Goal: Task Accomplishment & Management: Use online tool/utility

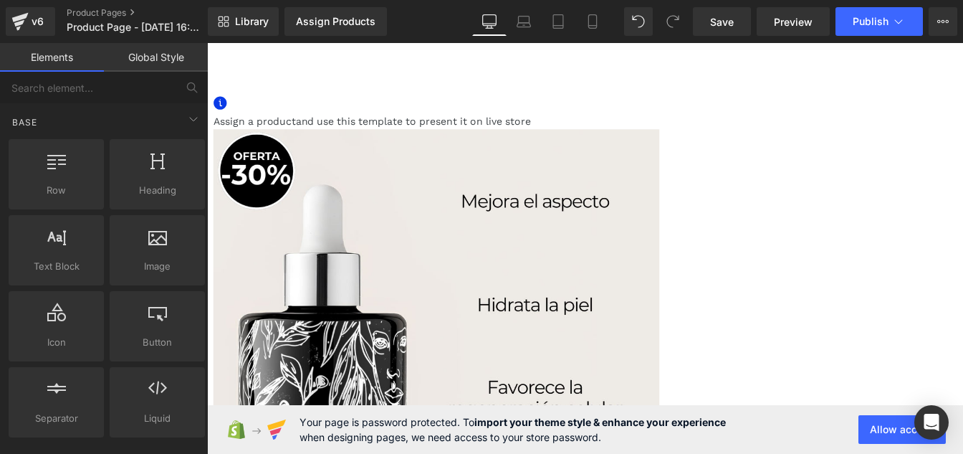
click at [207, 43] on icon at bounding box center [207, 43] width 0 height 0
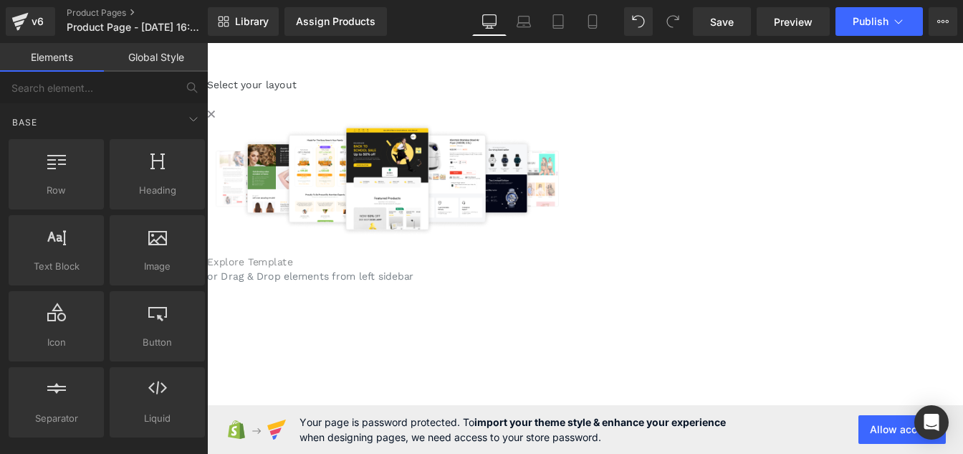
click at [305, 300] on link "Explore Template" at bounding box center [256, 294] width 98 height 14
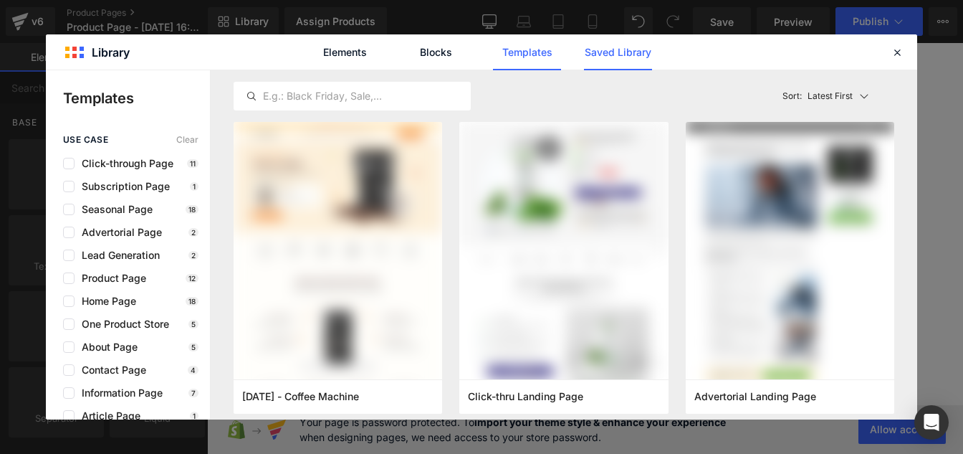
click at [612, 49] on link "Saved Library" at bounding box center [618, 52] width 68 height 36
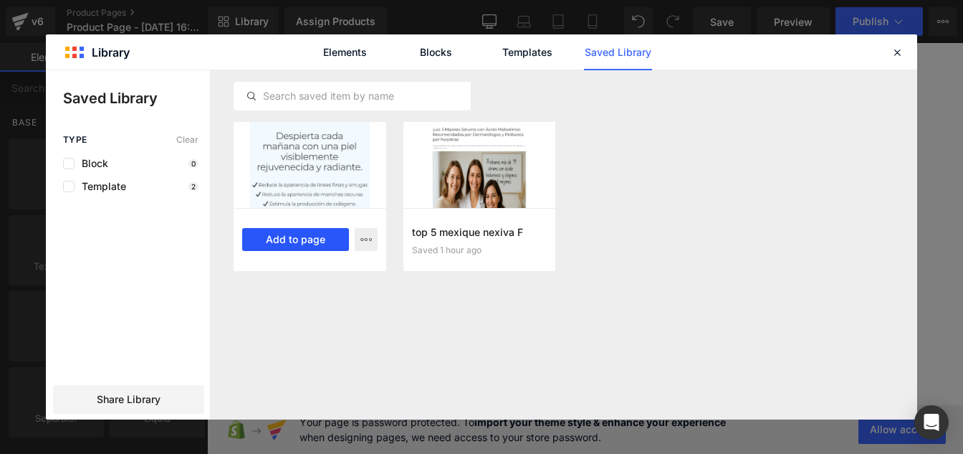
click at [281, 249] on button "Add to page" at bounding box center [295, 239] width 107 height 23
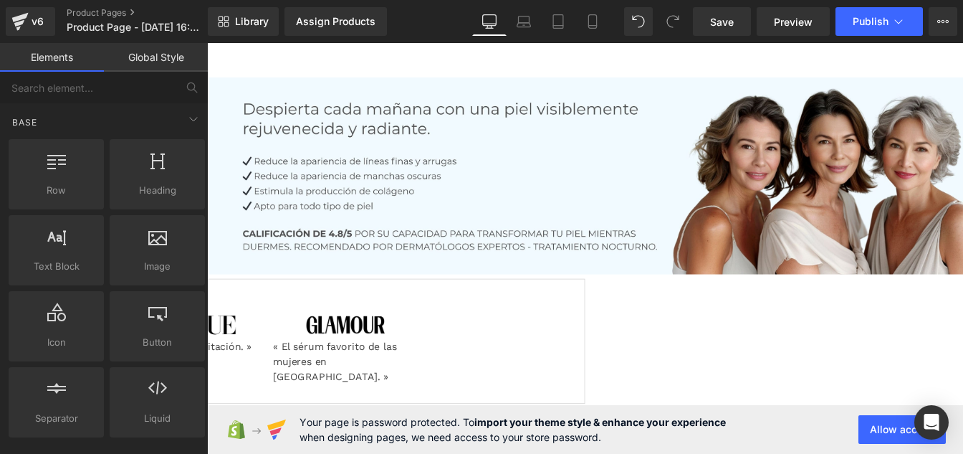
click at [156, 61] on link "Global Style" at bounding box center [156, 57] width 104 height 29
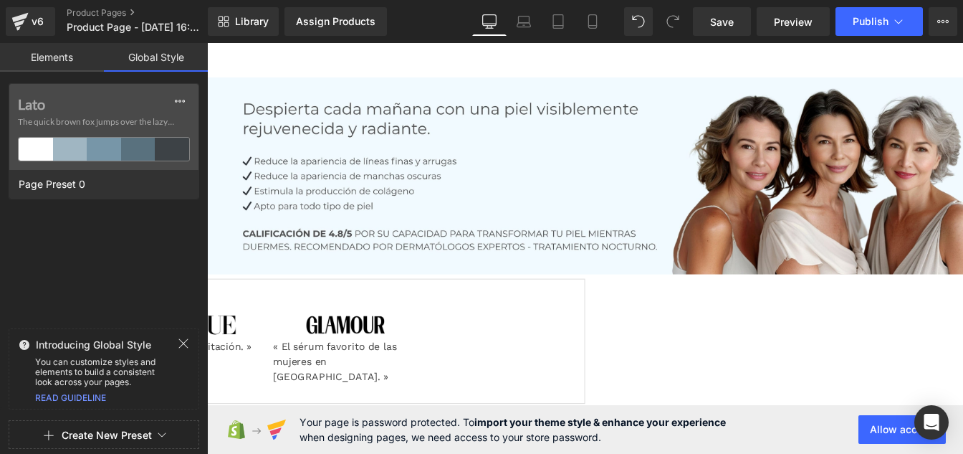
click at [110, 431] on button "Create New Preset" at bounding box center [107, 435] width 90 height 30
click at [87, 375] on div "From This Page" at bounding box center [103, 374] width 119 height 23
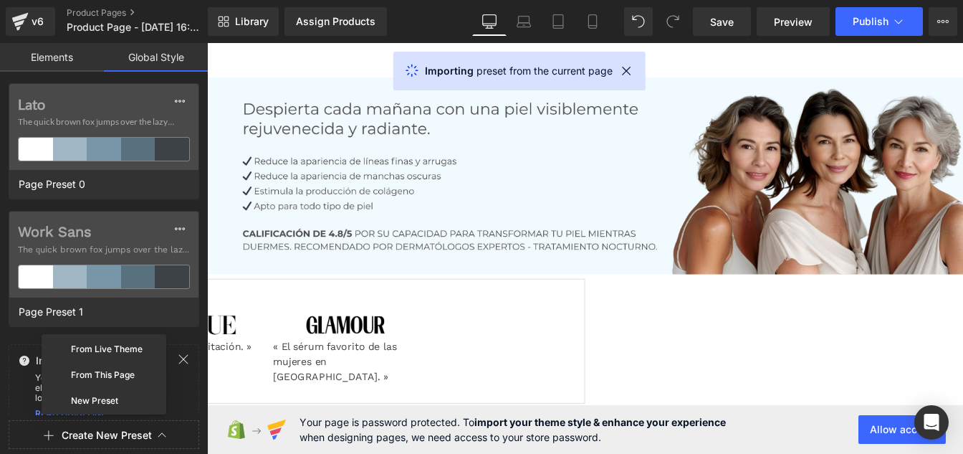
click at [87, 236] on div at bounding box center [104, 227] width 208 height 454
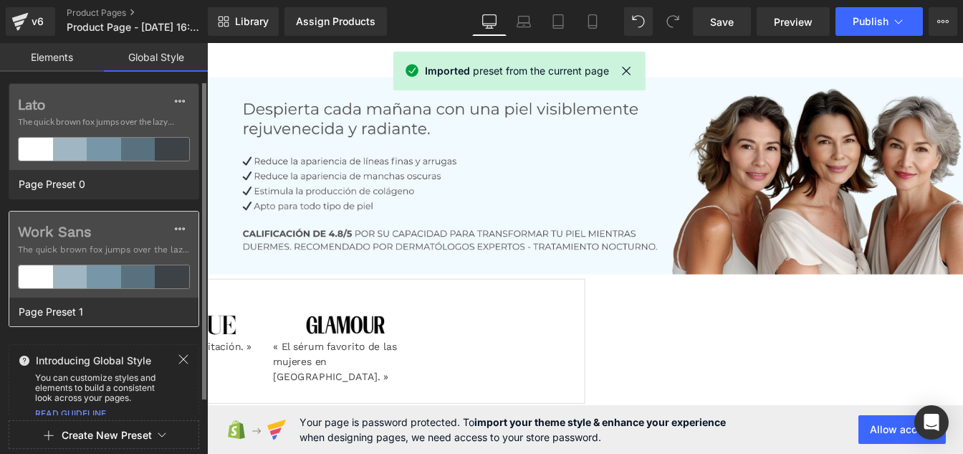
click at [108, 236] on label "Work Sans" at bounding box center [104, 231] width 172 height 17
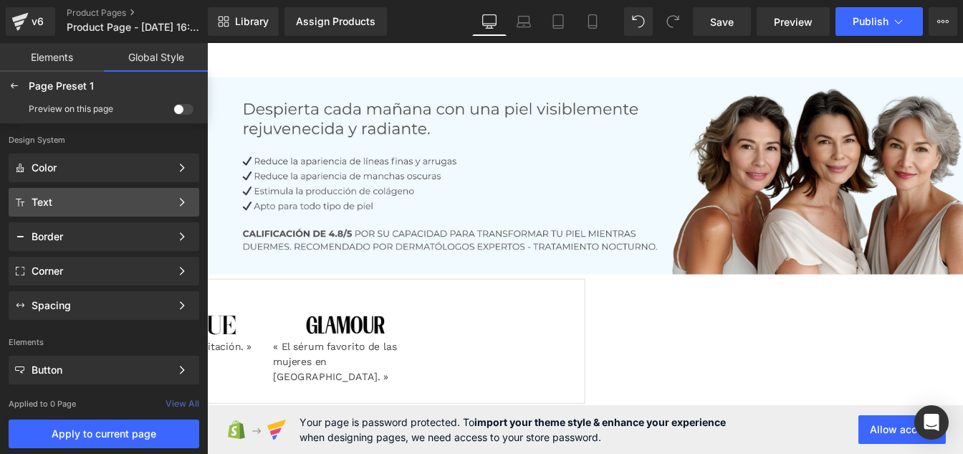
click at [72, 201] on div "Text" at bounding box center [101, 201] width 139 height 11
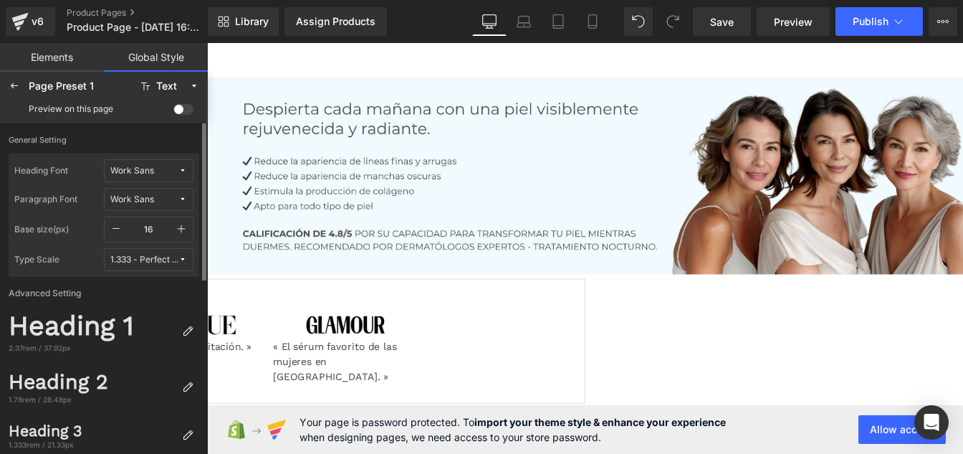
click at [181, 171] on icon at bounding box center [182, 170] width 9 height 9
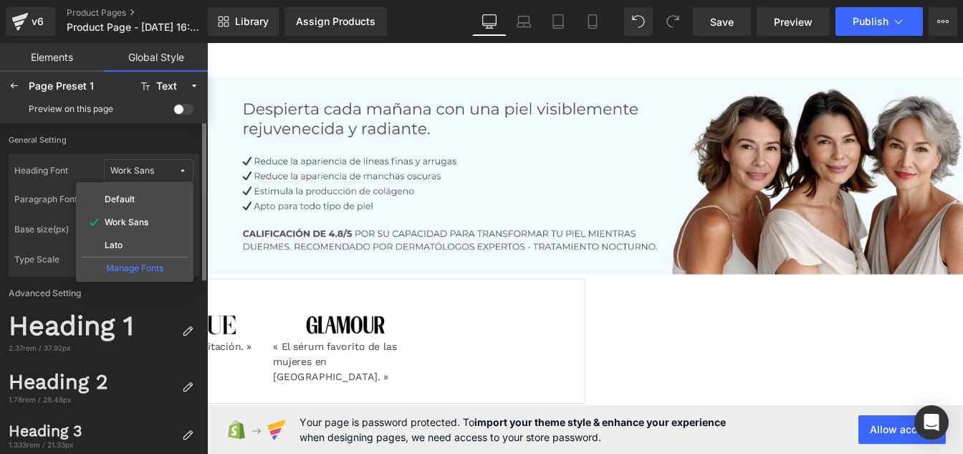
click at [137, 265] on div "Manage Fonts" at bounding box center [135, 266] width 106 height 19
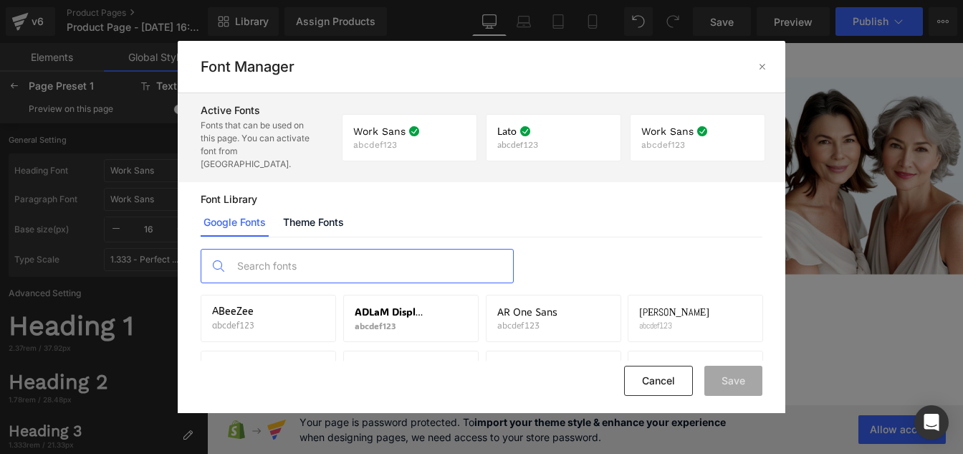
click at [315, 253] on input "text" at bounding box center [371, 265] width 283 height 33
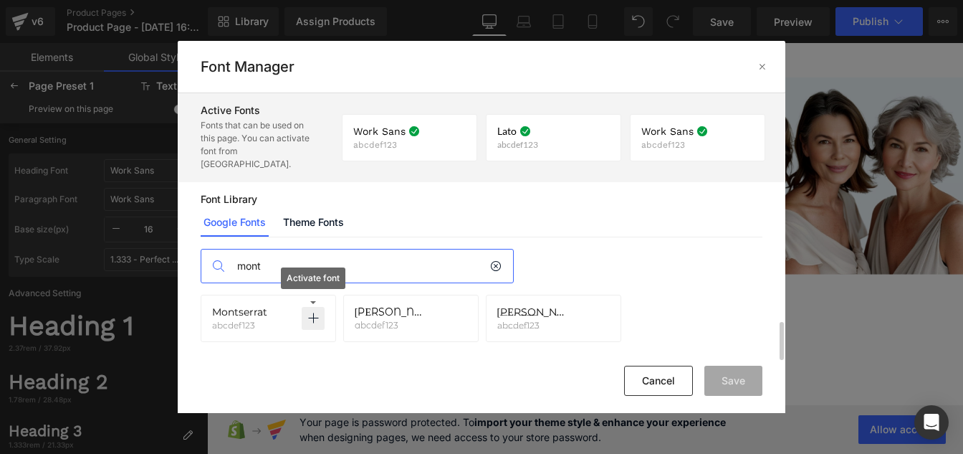
type input "mont"
click at [319, 307] on p at bounding box center [313, 318] width 23 height 23
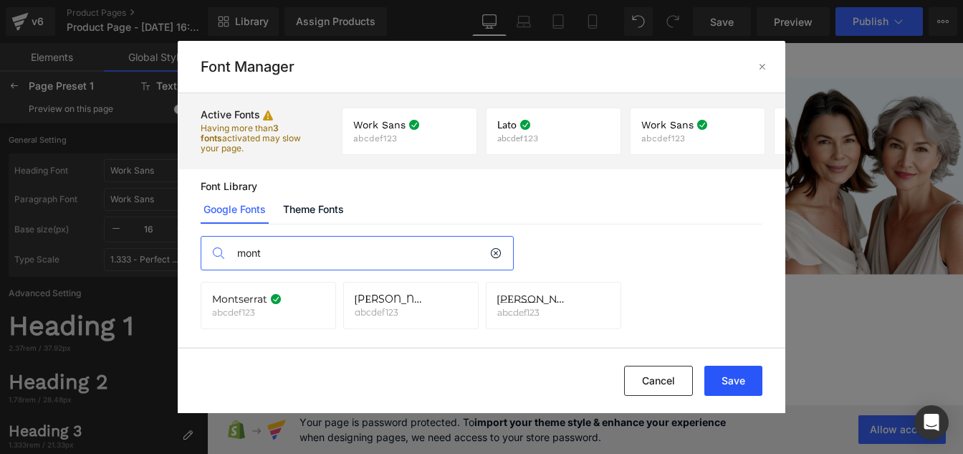
click at [722, 379] on button "Save" at bounding box center [734, 381] width 58 height 30
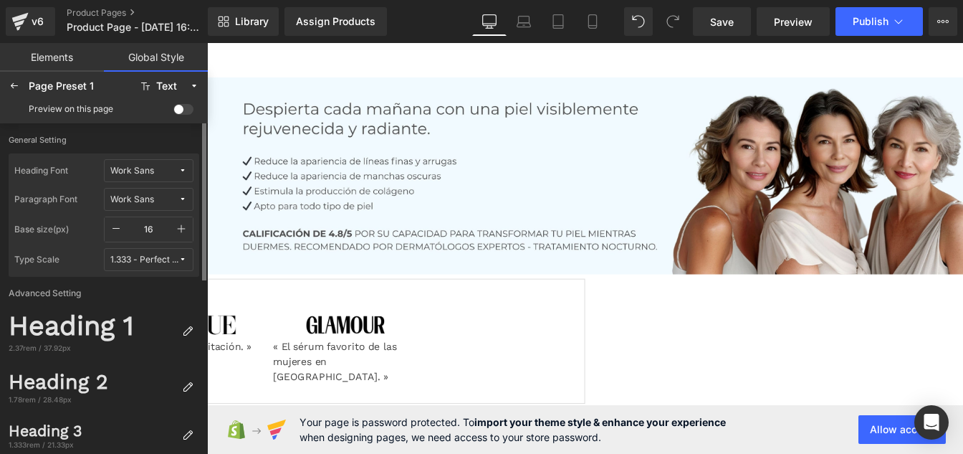
click at [173, 169] on span "Work Sans" at bounding box center [144, 171] width 68 height 11
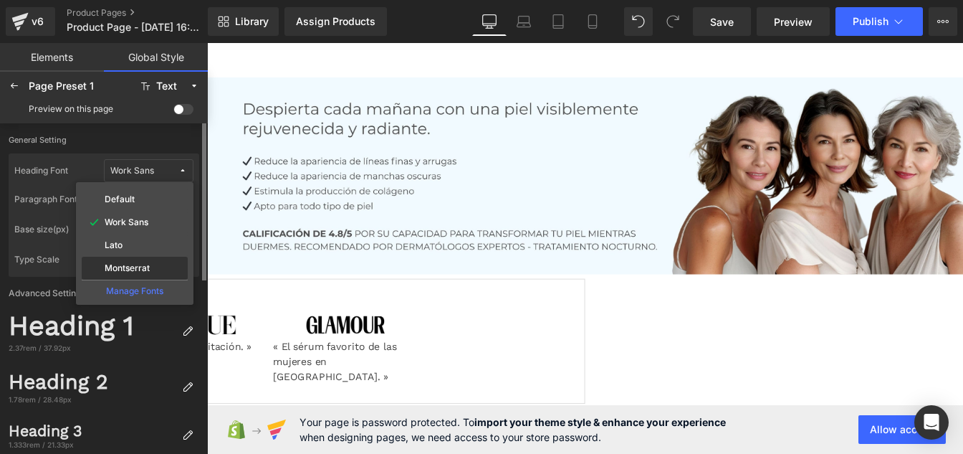
click at [128, 261] on div "Montserrat" at bounding box center [135, 268] width 106 height 23
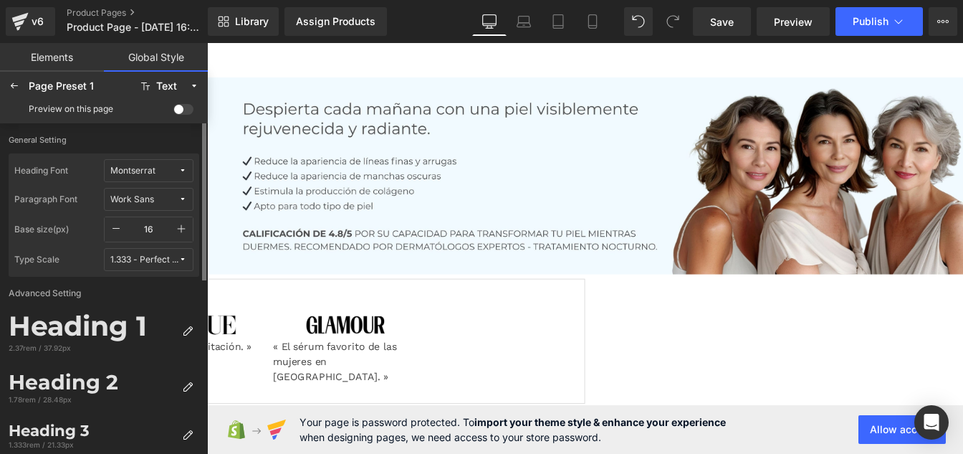
click at [160, 202] on span "Work Sans" at bounding box center [144, 199] width 68 height 11
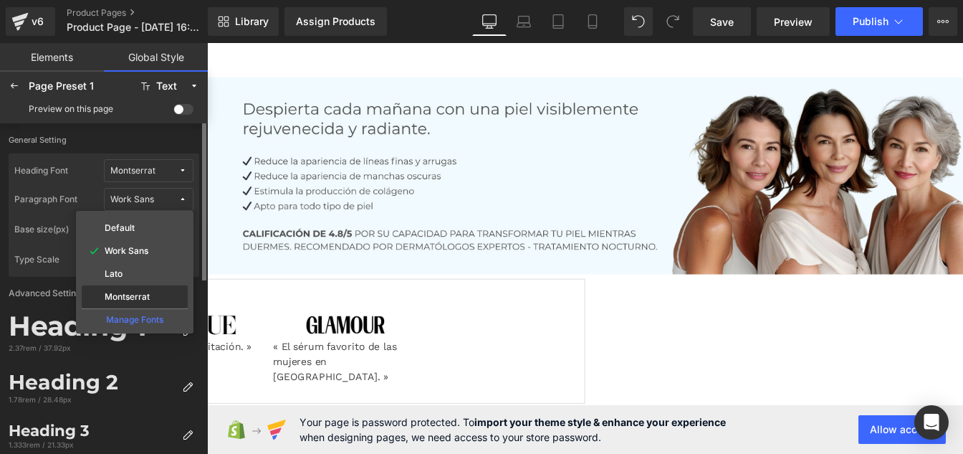
click at [142, 292] on label "Montserrat" at bounding box center [127, 297] width 45 height 10
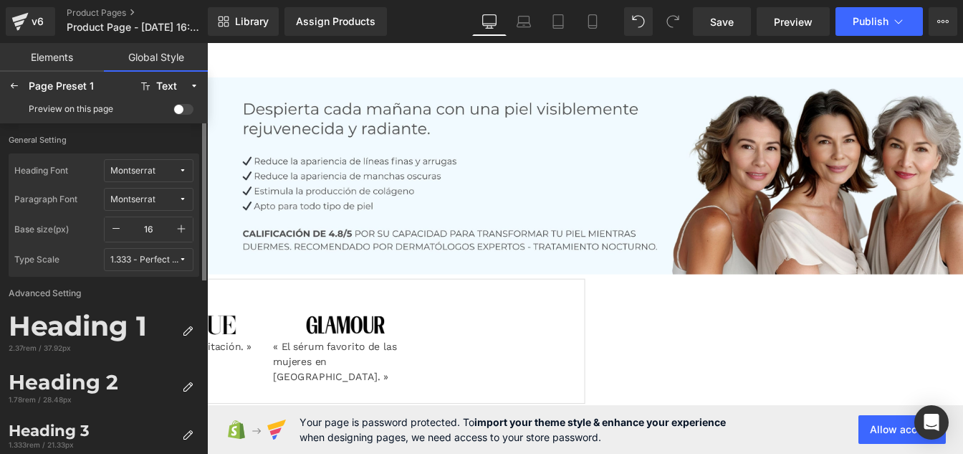
click at [188, 110] on span at bounding box center [183, 109] width 20 height 11
click at [173, 112] on input "checkbox" at bounding box center [173, 112] width 0 height 0
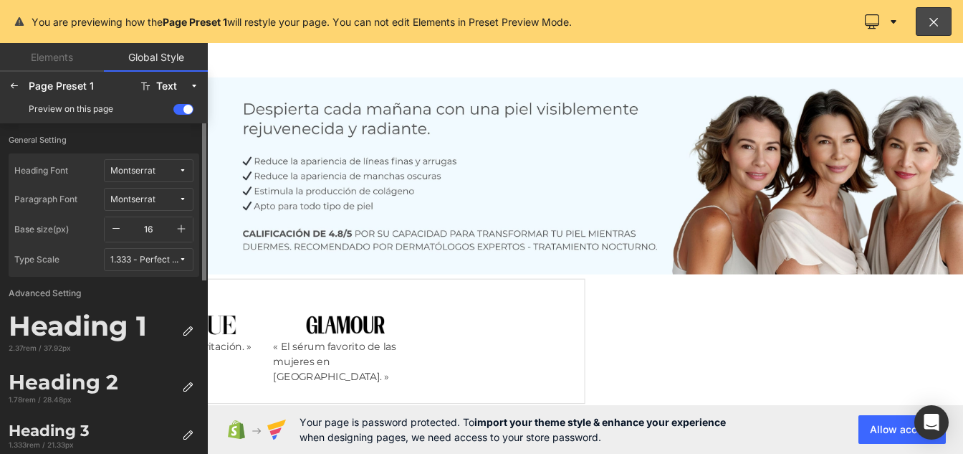
click at [181, 229] on icon "button" at bounding box center [182, 229] width 8 height 8
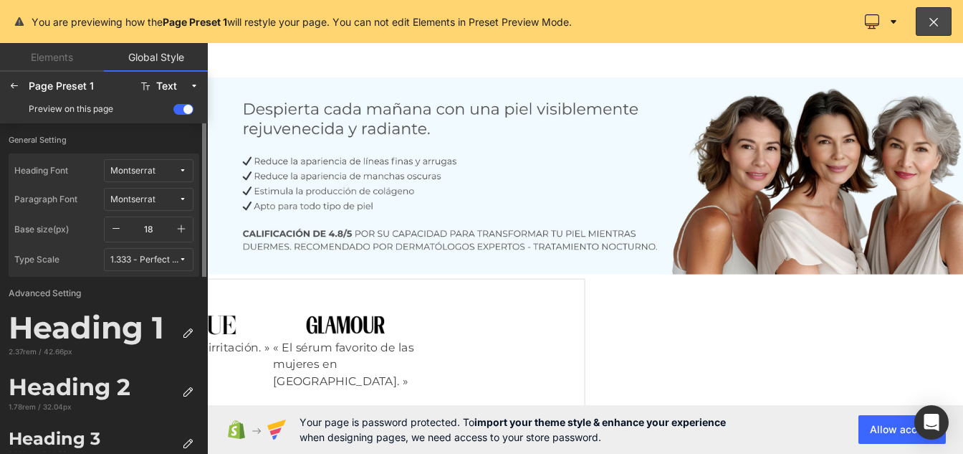
click at [181, 229] on icon "button" at bounding box center [182, 229] width 8 height 8
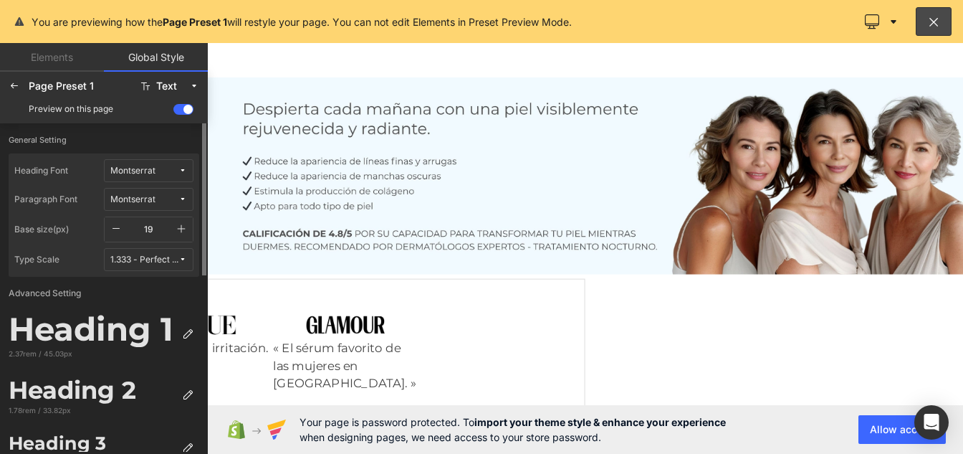
click at [181, 229] on icon "button" at bounding box center [182, 229] width 8 height 8
type input "20"
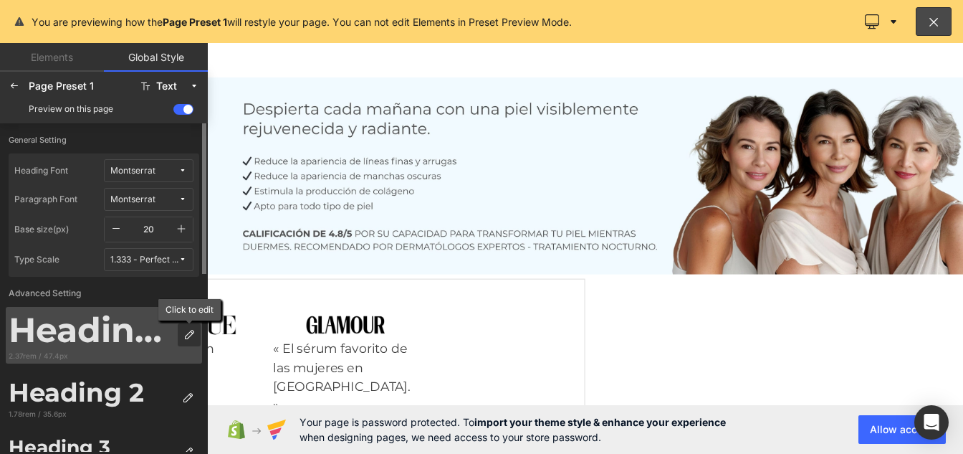
click at [194, 336] on icon at bounding box center [188, 334] width 11 height 11
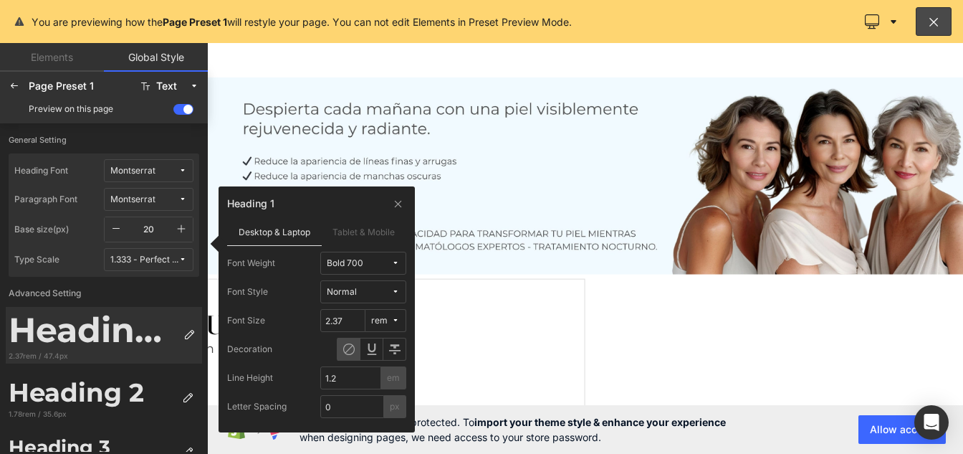
click at [384, 260] on span "Bold 700" at bounding box center [359, 263] width 65 height 11
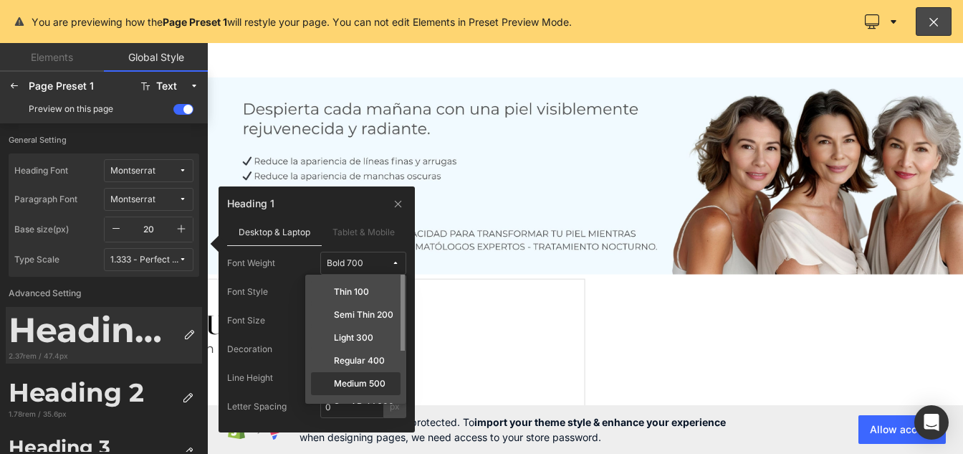
click at [366, 385] on label "Medium 500" at bounding box center [360, 383] width 52 height 10
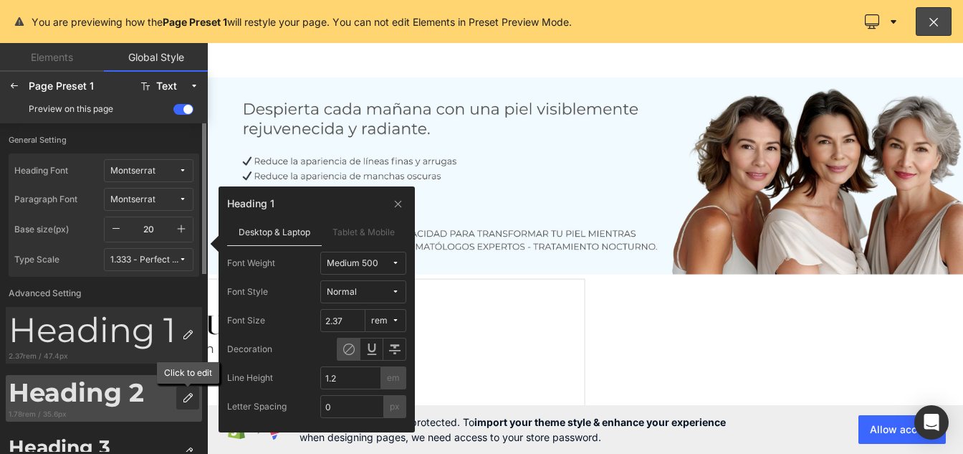
click at [190, 401] on icon at bounding box center [187, 397] width 11 height 11
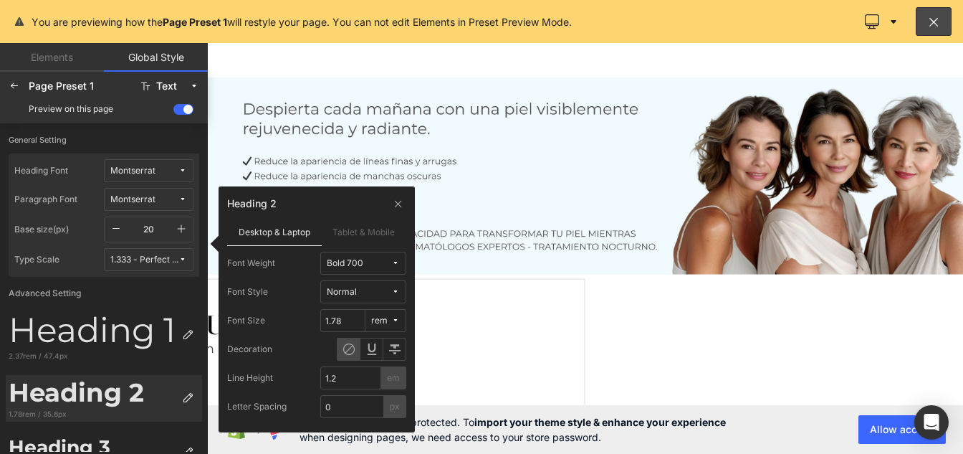
click at [371, 266] on span "Bold 700" at bounding box center [359, 263] width 65 height 11
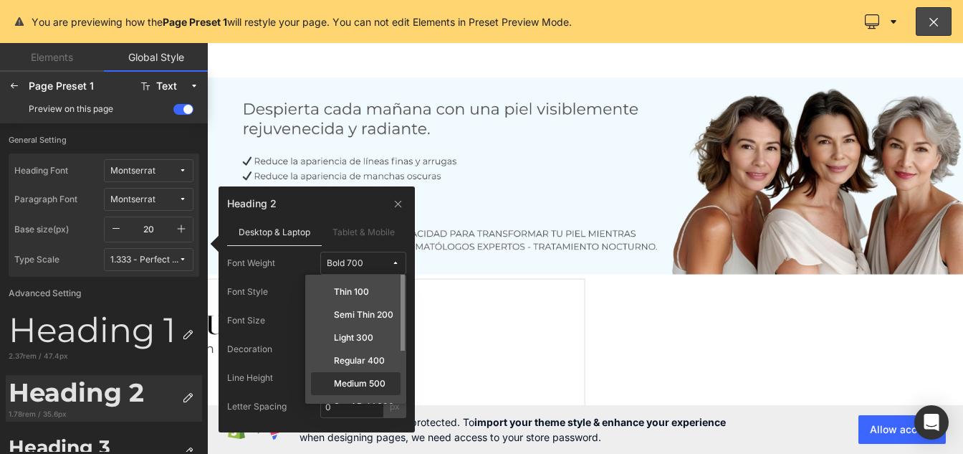
click at [365, 381] on label "Medium 500" at bounding box center [360, 383] width 52 height 10
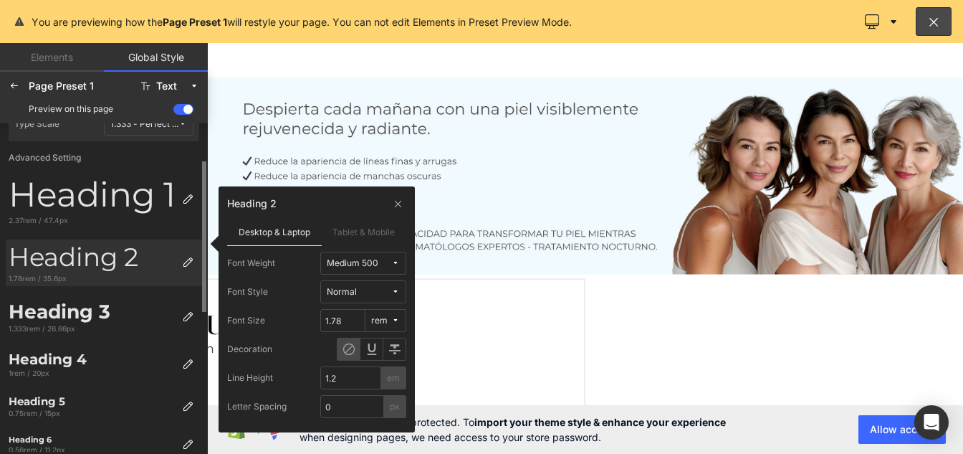
scroll to position [137, 0]
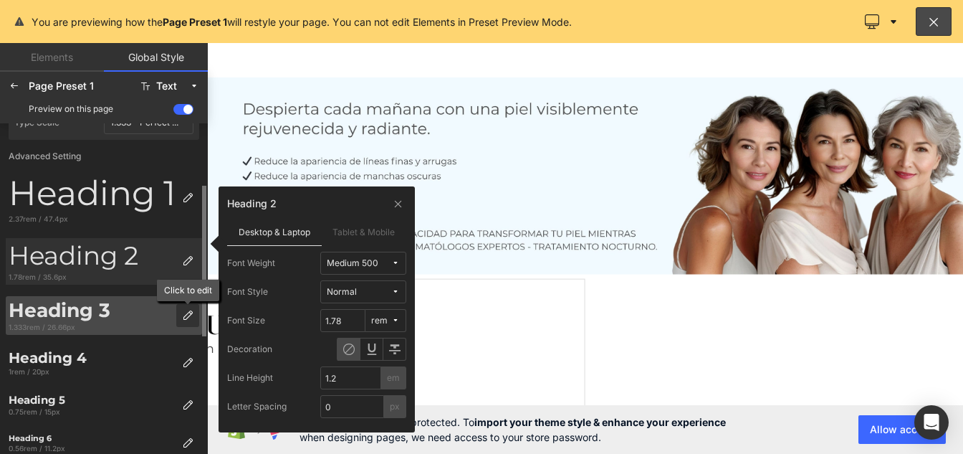
click at [190, 320] on icon at bounding box center [187, 315] width 11 height 11
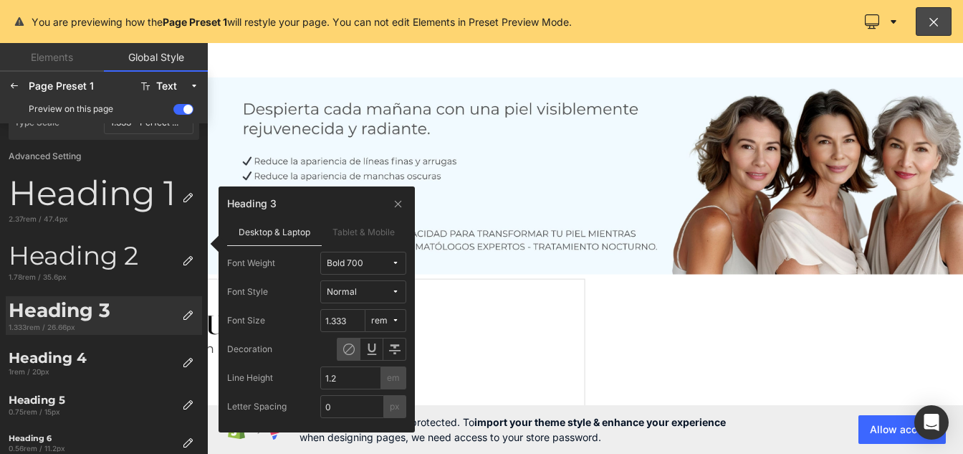
click at [390, 261] on span "Bold 700" at bounding box center [359, 263] width 65 height 11
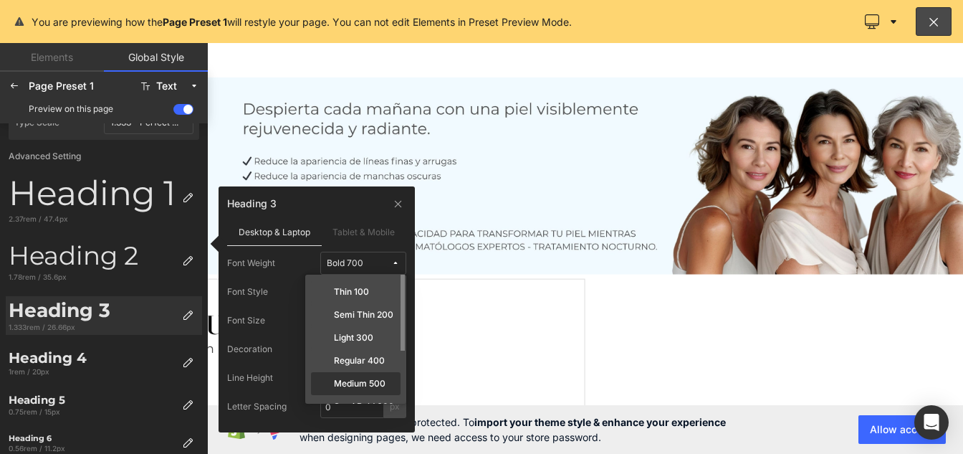
click at [378, 381] on label "Medium 500" at bounding box center [360, 383] width 52 height 10
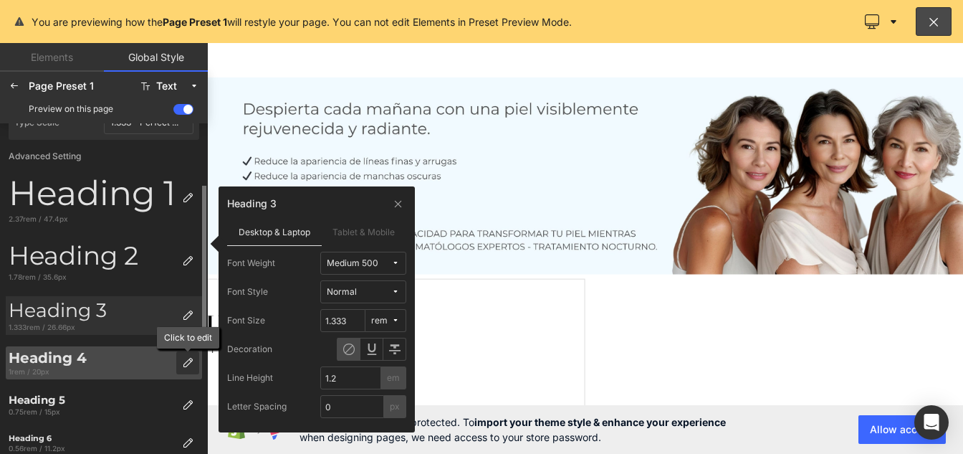
click at [183, 370] on div at bounding box center [187, 362] width 23 height 23
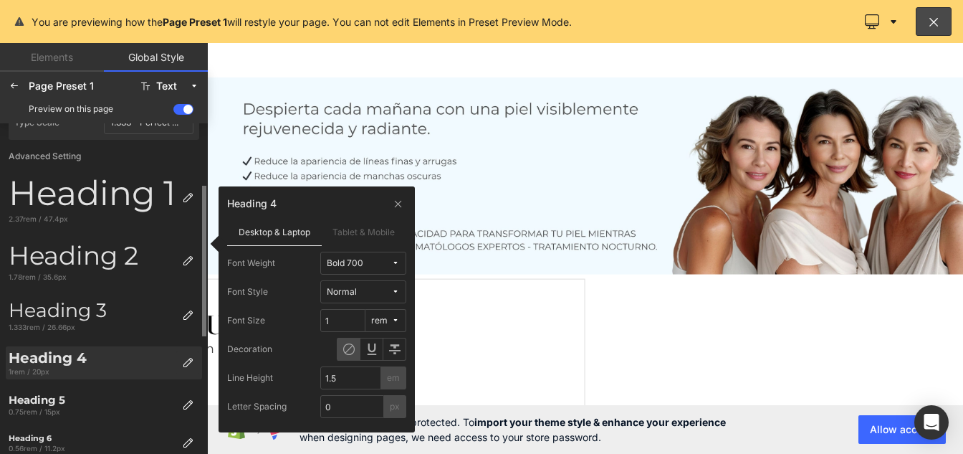
click at [373, 262] on span "Bold 700" at bounding box center [359, 263] width 65 height 11
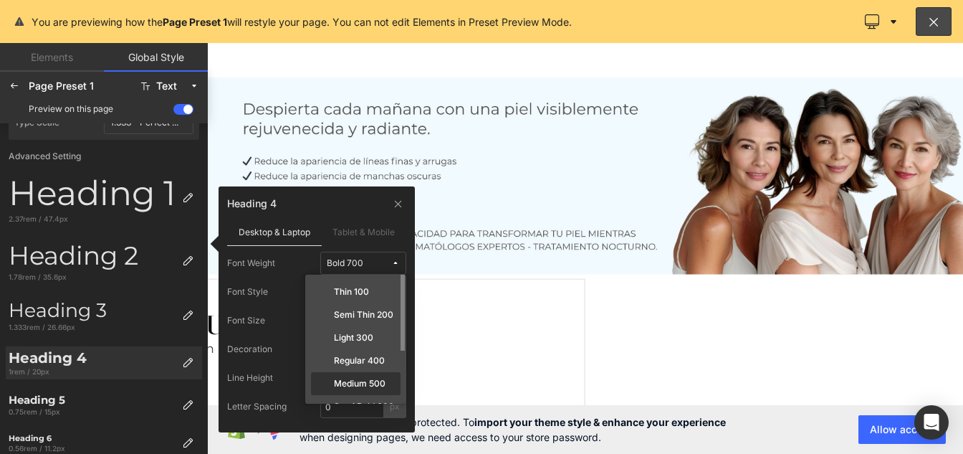
click at [362, 380] on label "Medium 500" at bounding box center [360, 383] width 52 height 10
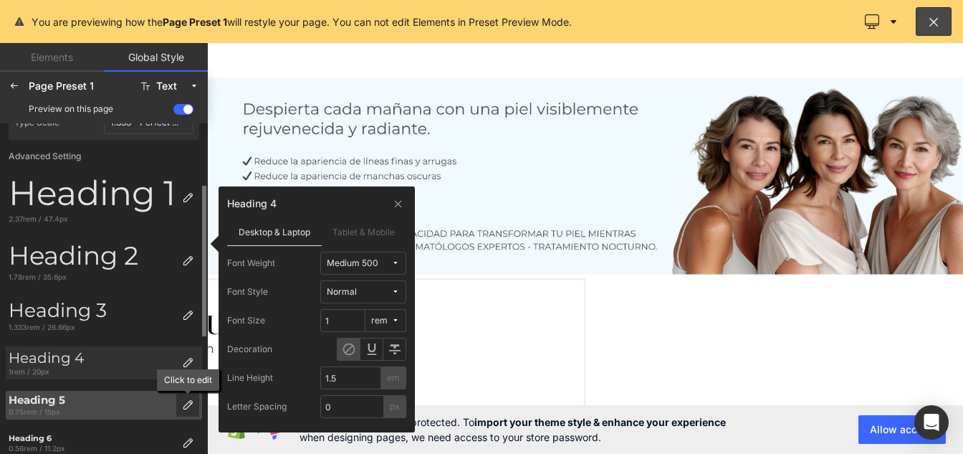
click at [187, 402] on icon at bounding box center [187, 404] width 11 height 11
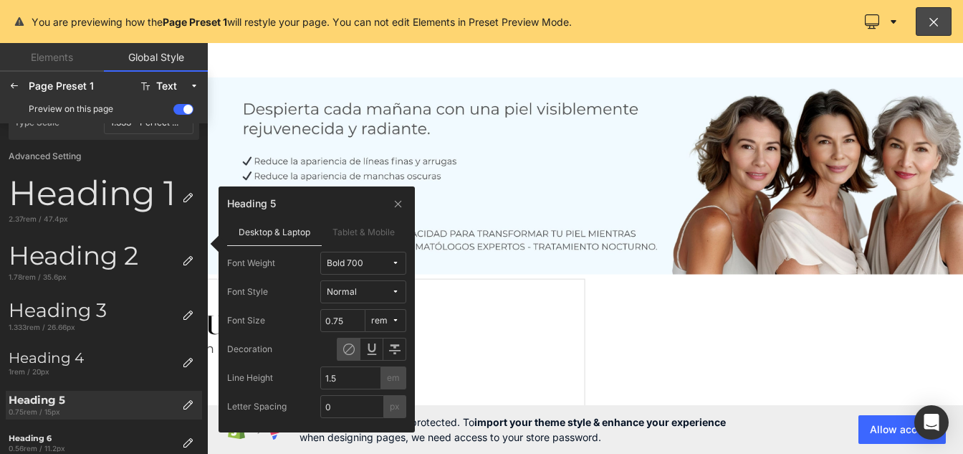
click at [373, 263] on span "Bold 700" at bounding box center [359, 263] width 65 height 11
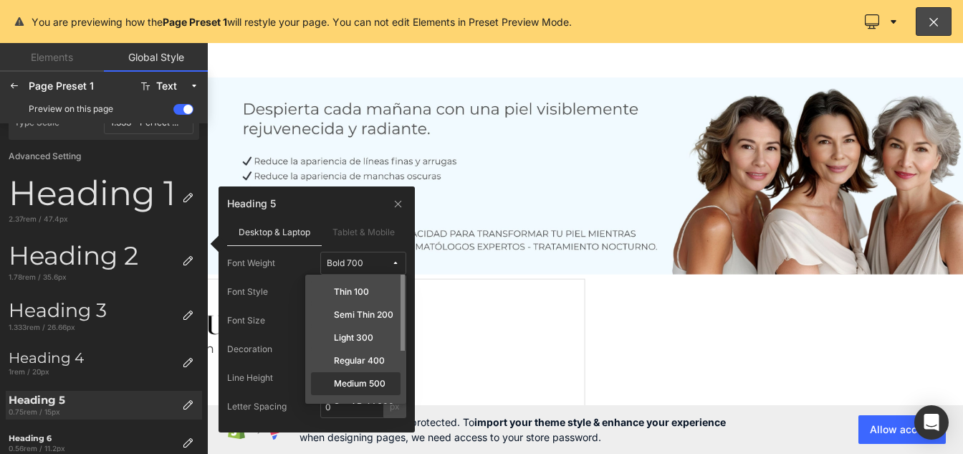
click at [363, 382] on label "Medium 500" at bounding box center [360, 383] width 52 height 10
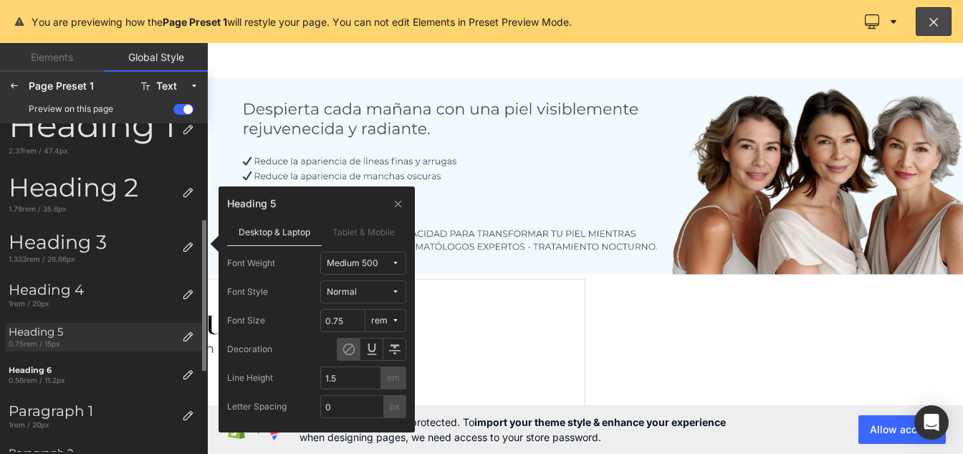
scroll to position [208, 0]
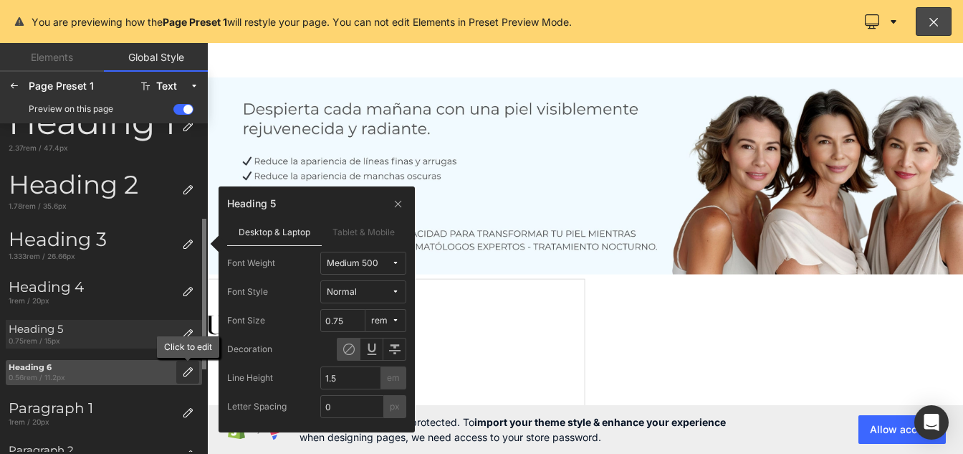
click at [185, 375] on icon at bounding box center [187, 371] width 11 height 11
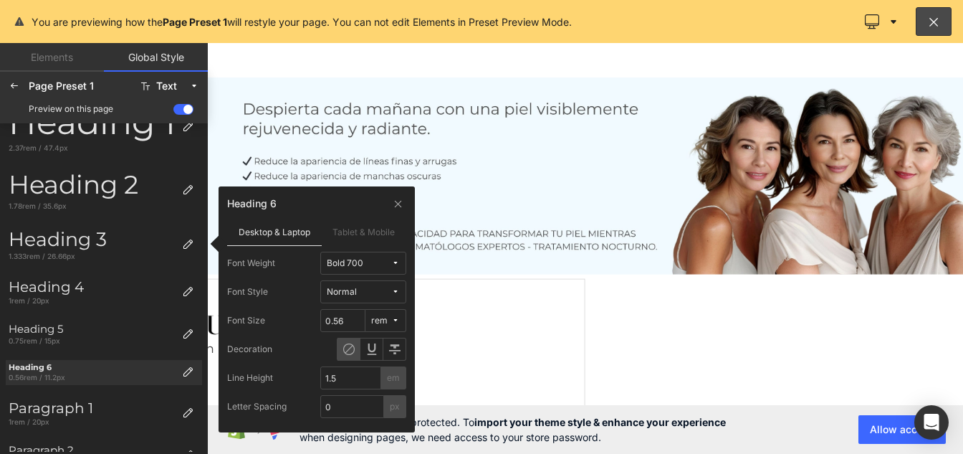
click at [384, 264] on span "Bold 700" at bounding box center [359, 263] width 65 height 11
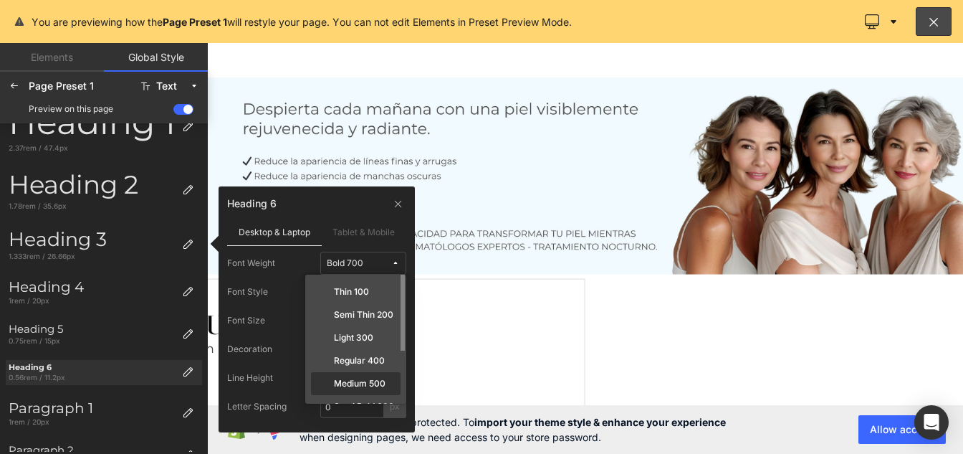
click at [366, 395] on div "Medium 500" at bounding box center [356, 406] width 90 height 23
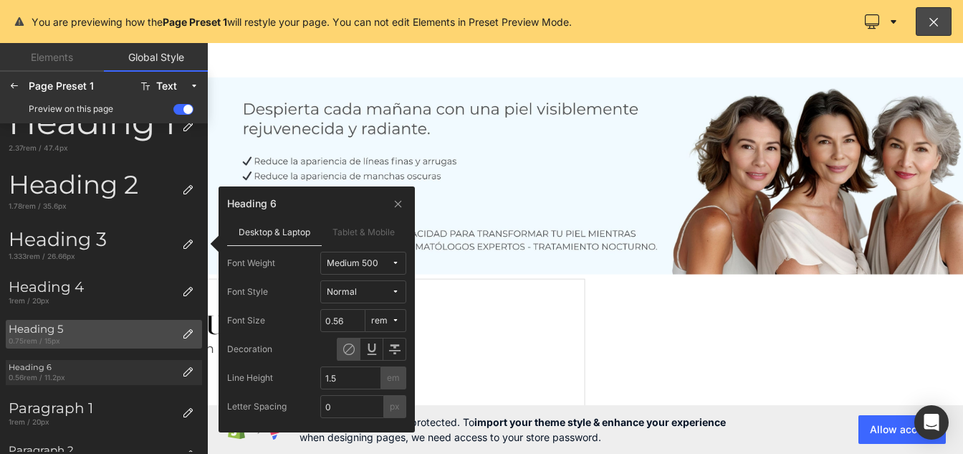
scroll to position [0, 0]
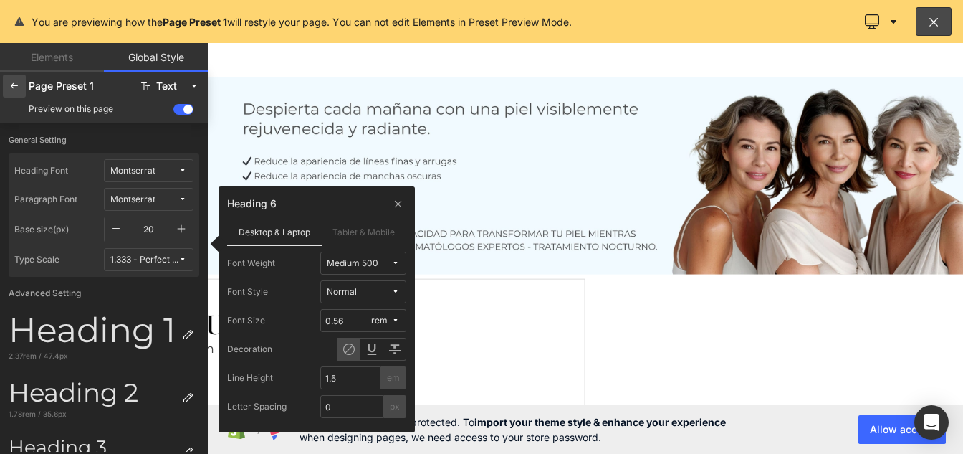
click at [18, 88] on icon at bounding box center [14, 85] width 11 height 11
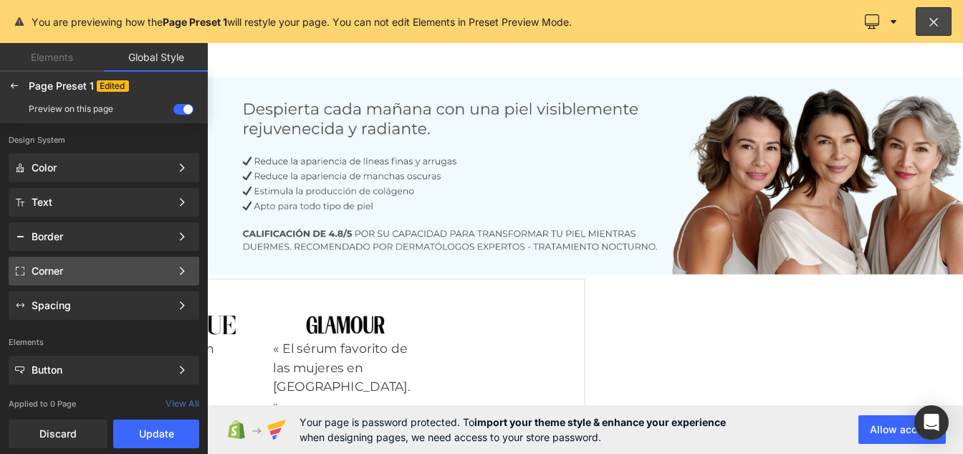
click at [77, 269] on div "Corner" at bounding box center [101, 270] width 139 height 11
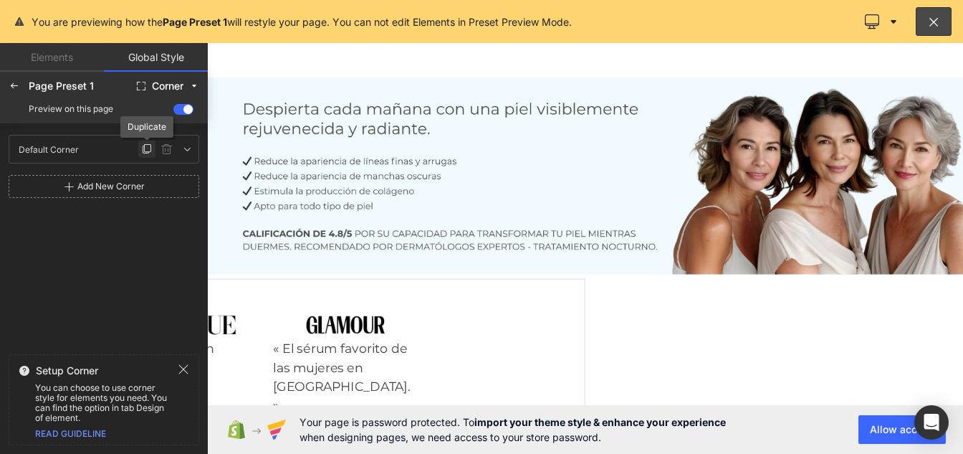
click at [141, 148] on icon at bounding box center [146, 148] width 11 height 11
click at [166, 187] on icon at bounding box center [166, 188] width 11 height 11
click at [168, 192] on icon at bounding box center [166, 188] width 11 height 11
click at [102, 146] on div "Default Corner Default Corner" at bounding box center [75, 149] width 126 height 22
click at [190, 189] on icon at bounding box center [186, 188] width 11 height 11
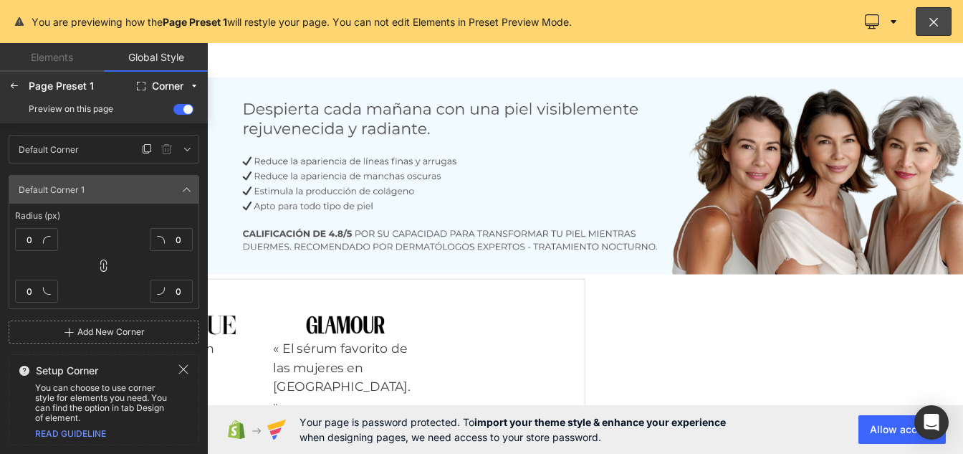
click at [84, 153] on div "Default Corner Default Corner" at bounding box center [75, 149] width 126 height 22
click at [187, 191] on icon at bounding box center [186, 188] width 11 height 11
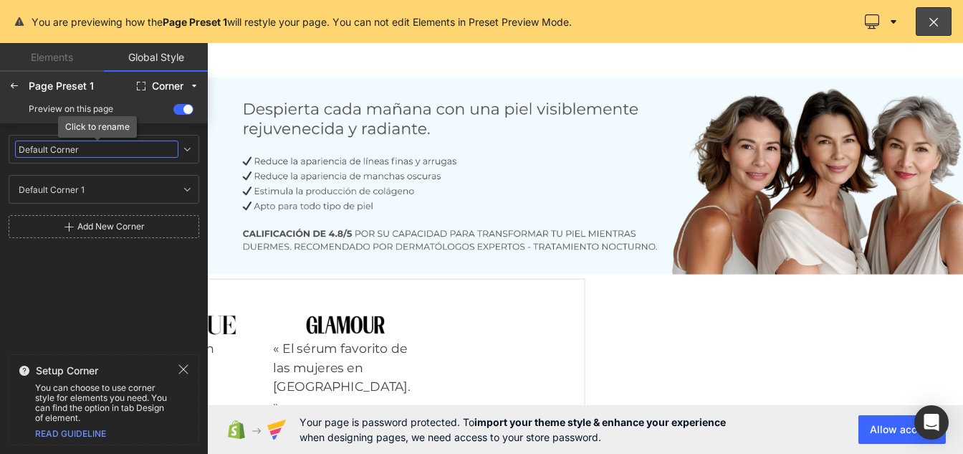
click at [77, 149] on input "Default Corner" at bounding box center [96, 148] width 163 height 17
click at [185, 152] on icon at bounding box center [186, 148] width 11 height 11
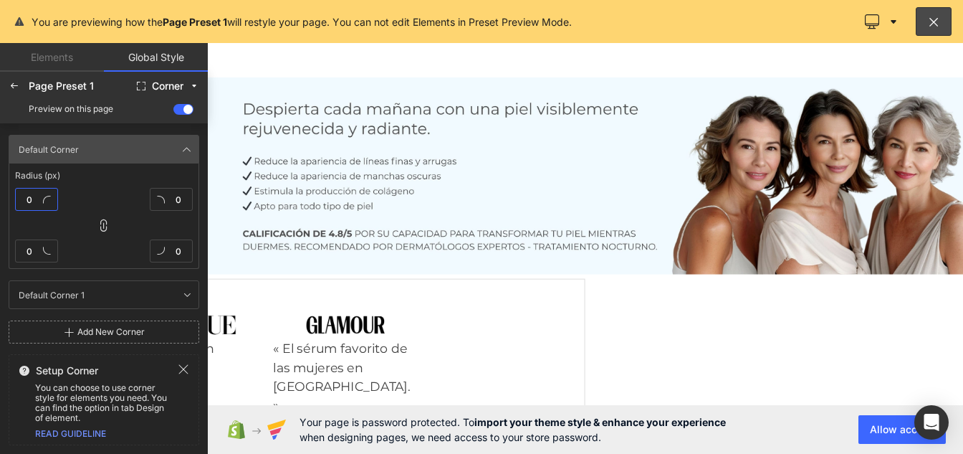
click at [37, 194] on input "0" at bounding box center [36, 199] width 43 height 23
type input "1"
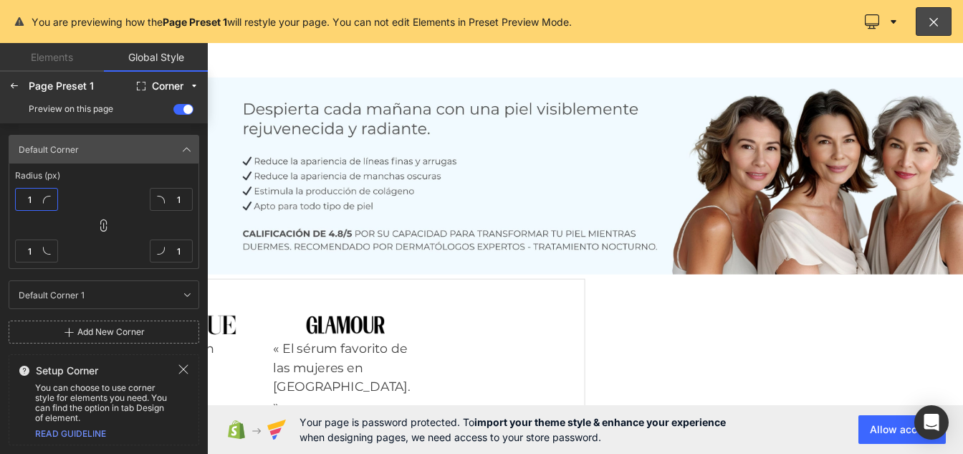
type input "10"
click at [184, 151] on icon at bounding box center [186, 148] width 11 height 11
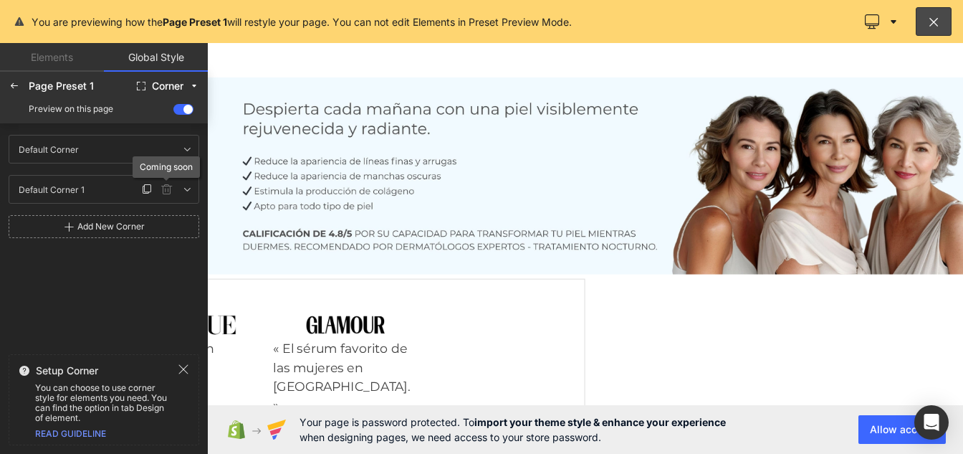
click at [166, 191] on icon at bounding box center [166, 188] width 11 height 11
click at [13, 84] on icon at bounding box center [14, 85] width 11 height 11
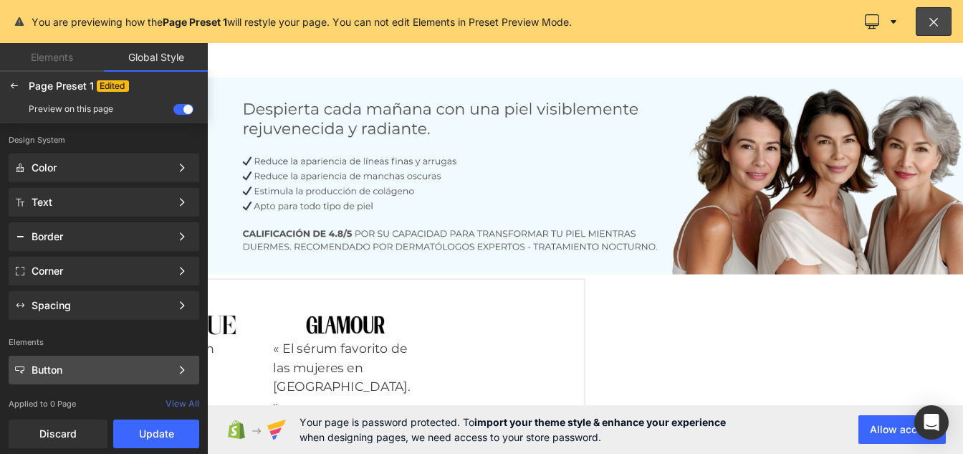
click at [70, 373] on div "Button" at bounding box center [101, 369] width 139 height 11
